Goal: Find contact information

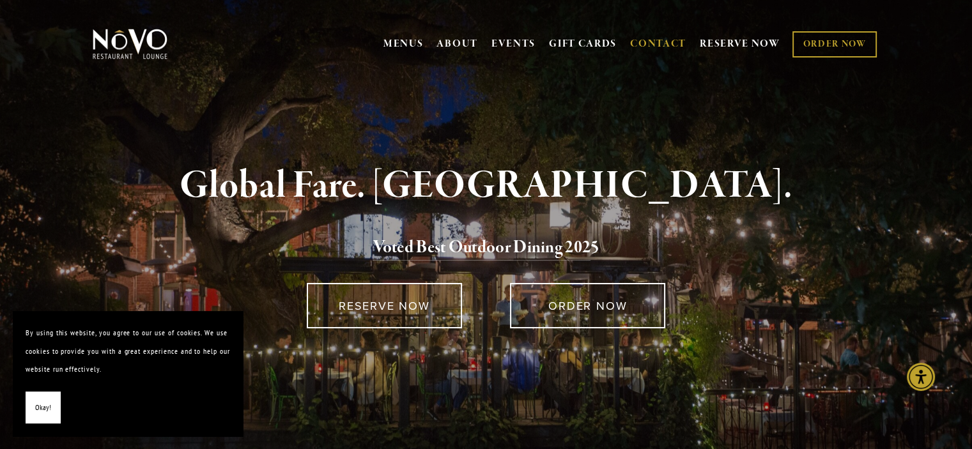
click at [656, 43] on link "CONTACT" at bounding box center [658, 44] width 56 height 24
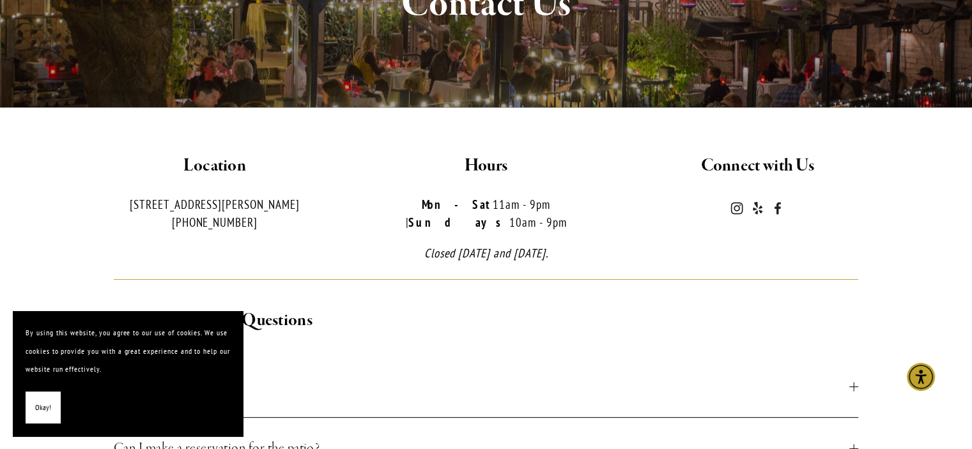
scroll to position [256, 0]
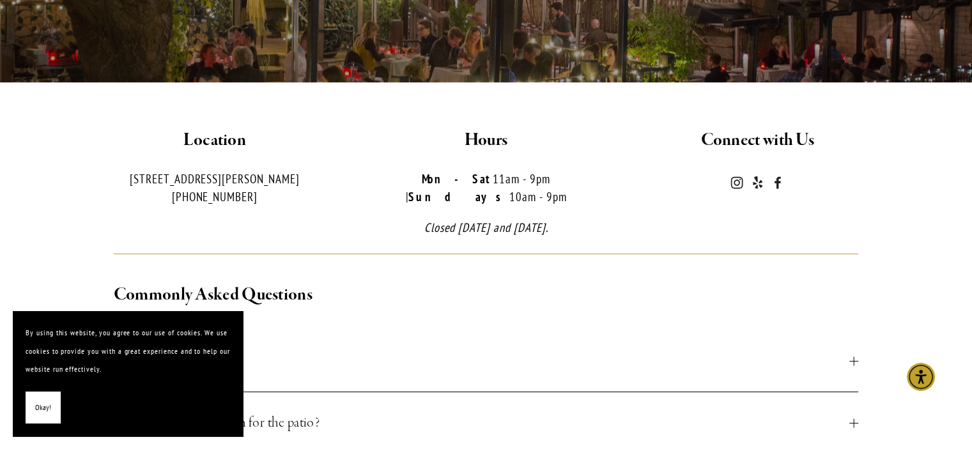
click at [43, 404] on span "Okay!" at bounding box center [43, 408] width 16 height 19
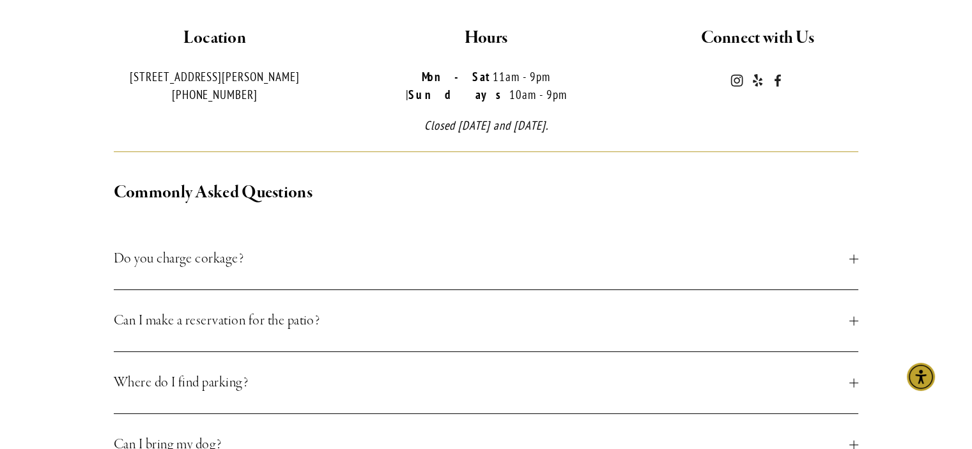
scroll to position [383, 0]
